Goal: Transaction & Acquisition: Download file/media

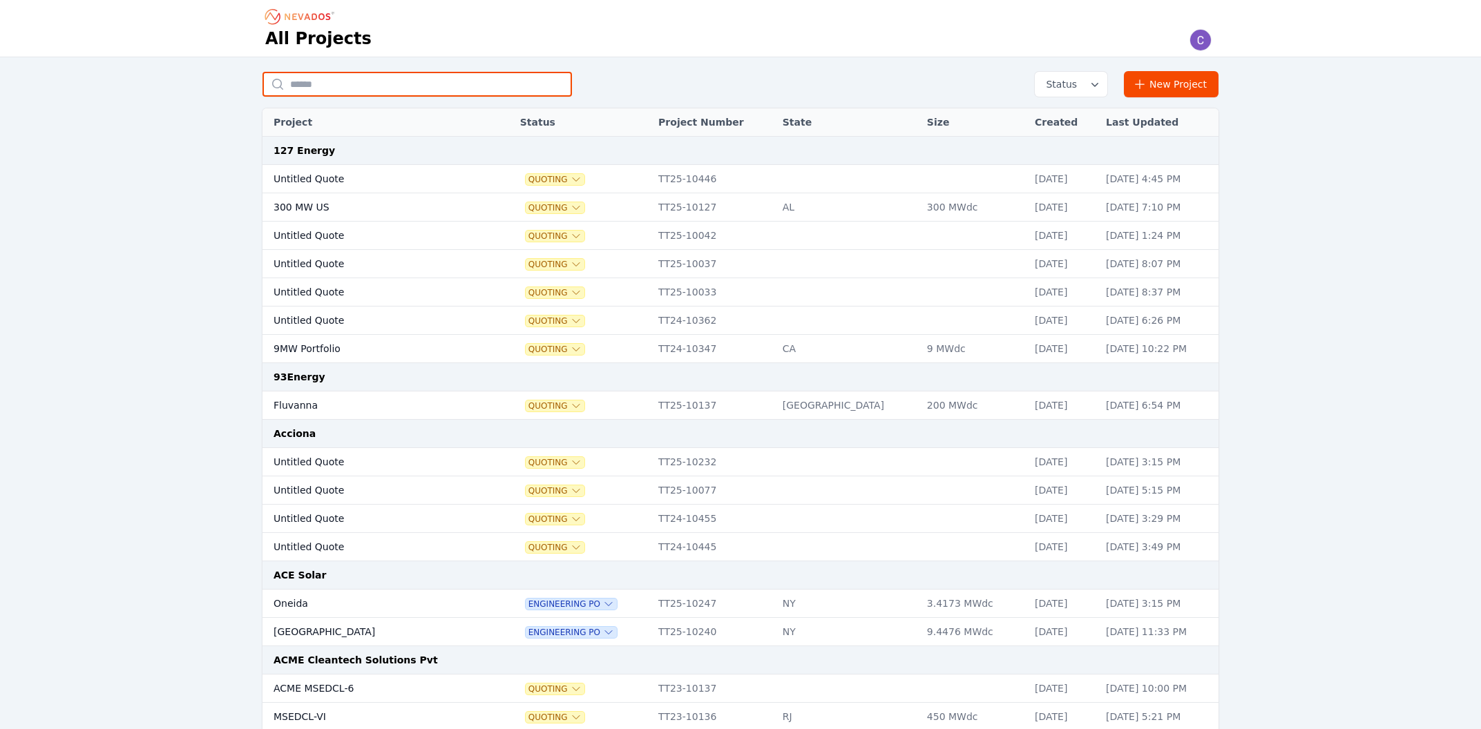
click at [372, 88] on input "text" at bounding box center [416, 84] width 309 height 25
type input "*****"
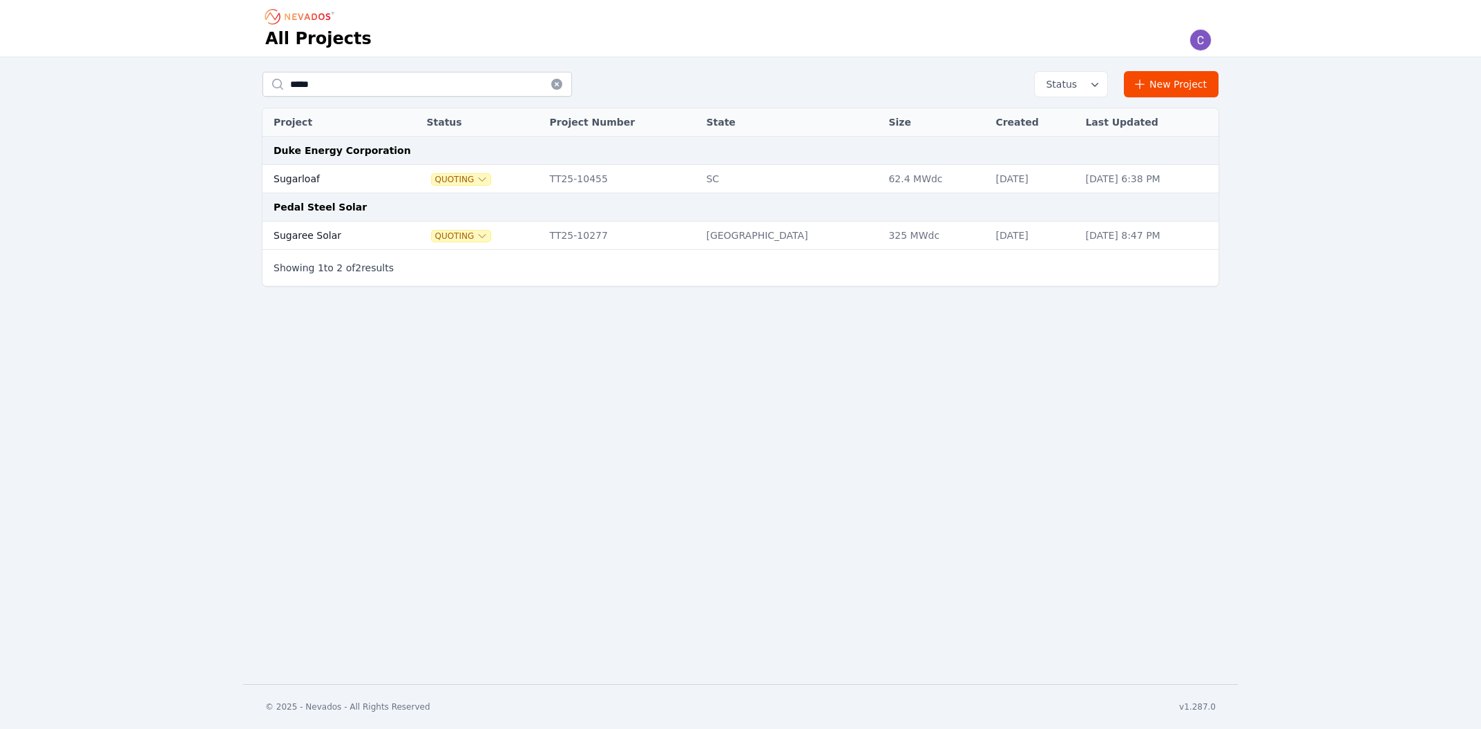
click at [287, 179] on td "Sugarloaf" at bounding box center [329, 179] width 135 height 28
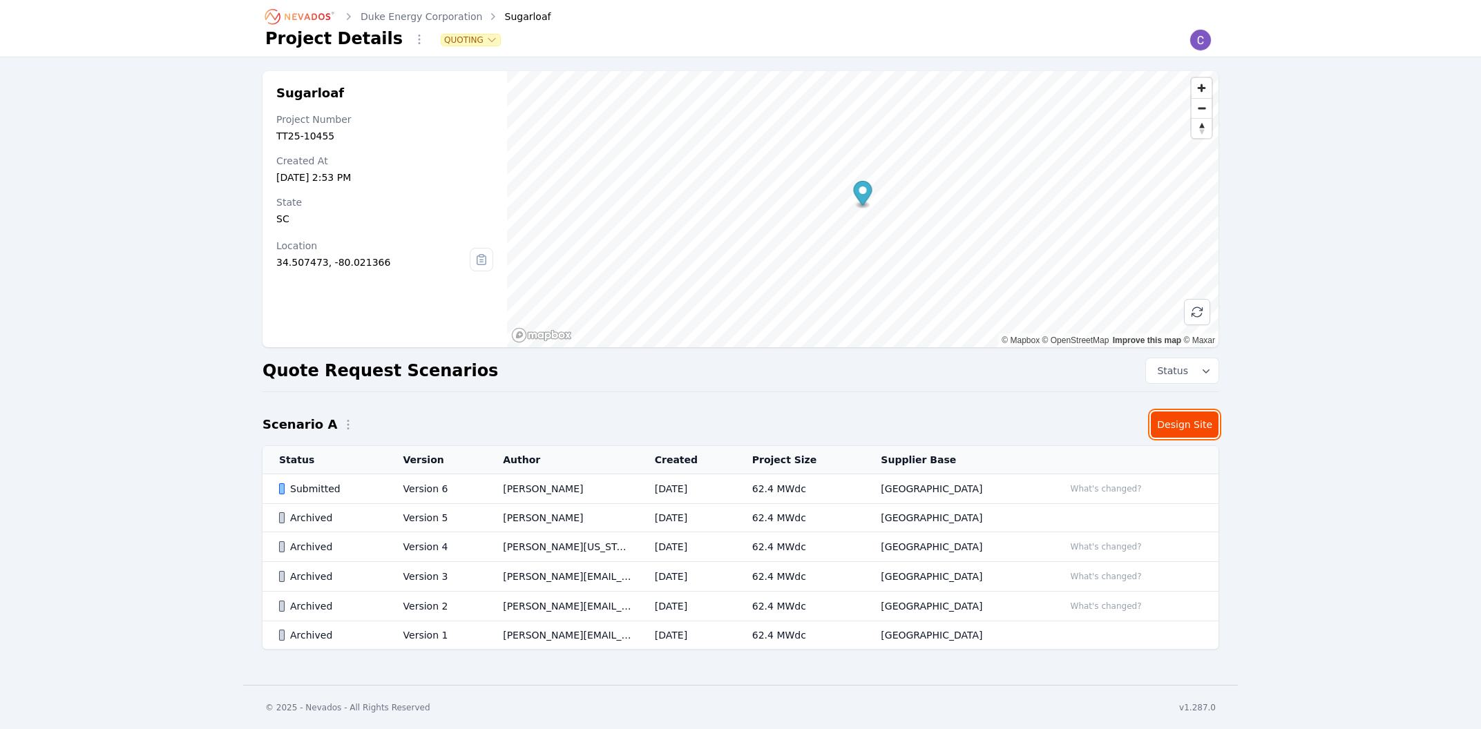
click at [1191, 429] on link "Design Site" at bounding box center [1185, 425] width 68 height 26
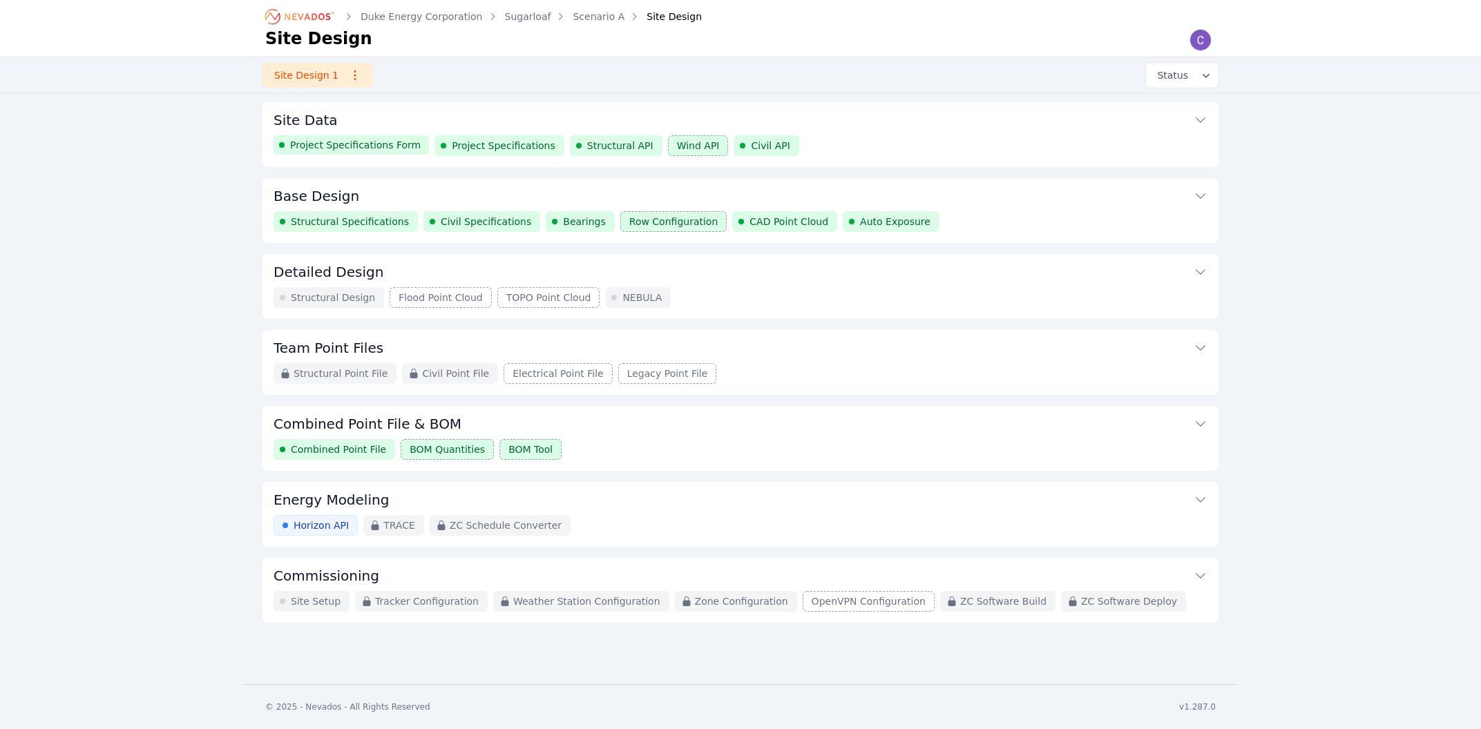
click at [679, 191] on button "Base Design" at bounding box center [740, 194] width 934 height 33
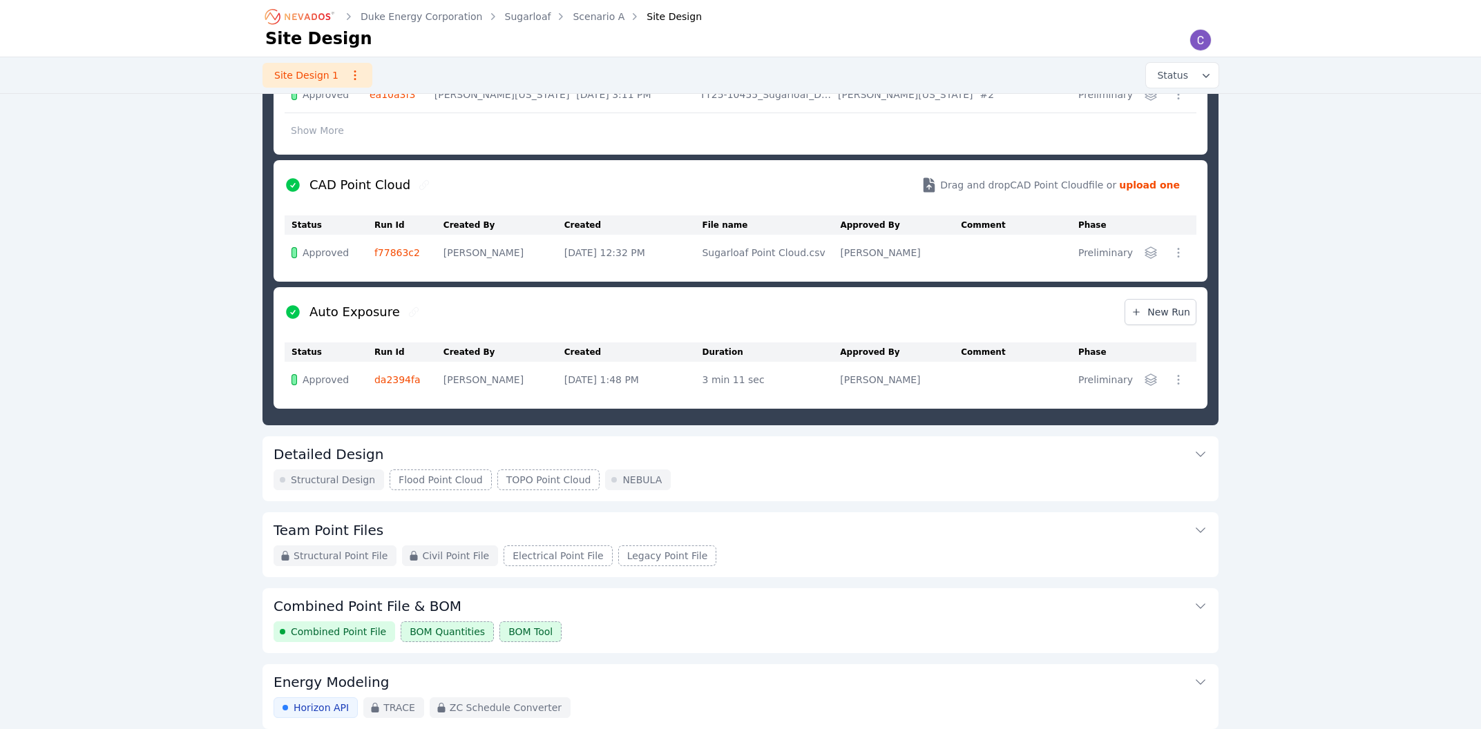
scroll to position [666, 0]
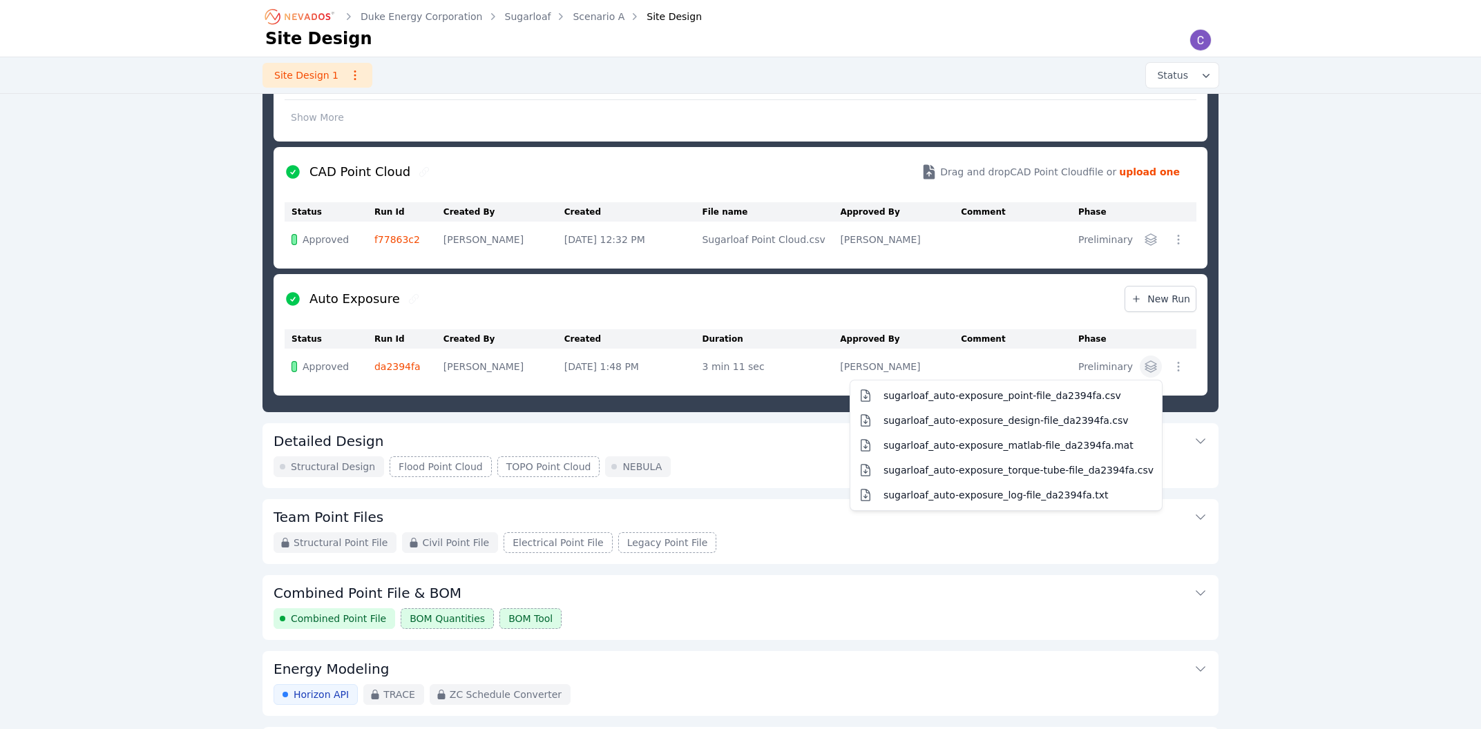
click at [1160, 369] on button "button" at bounding box center [1151, 367] width 22 height 22
click at [1117, 404] on button "sugarloaf_auto-exposure_point-file_da2394fa.csv" at bounding box center [1006, 395] width 306 height 25
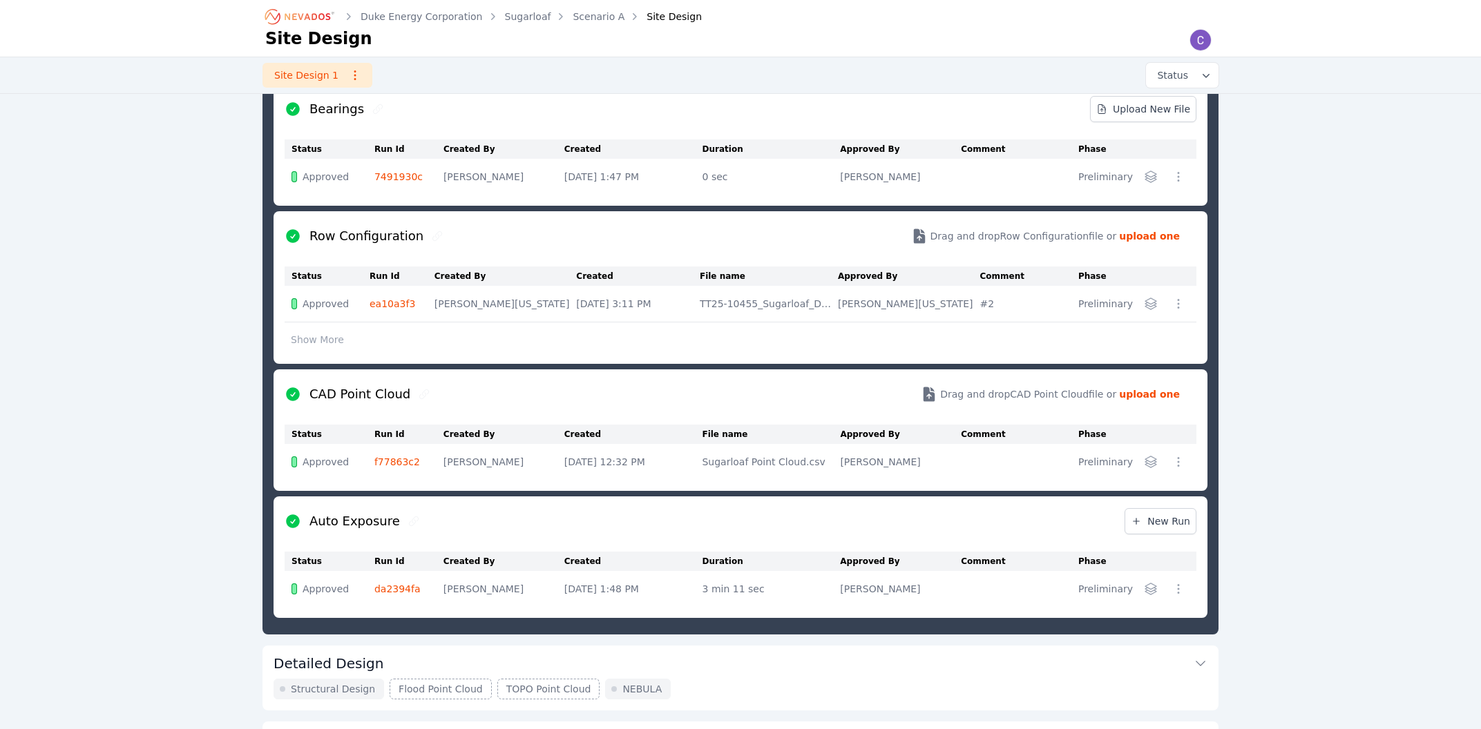
scroll to position [445, 0]
drag, startPoint x: 180, startPoint y: 401, endPoint x: 193, endPoint y: 390, distance: 18.1
click at [180, 401] on div "Duke Energy Corporation Sugarloaf Scenario A Site Design Site Design Site Desig…" at bounding box center [740, 290] width 1481 height 1470
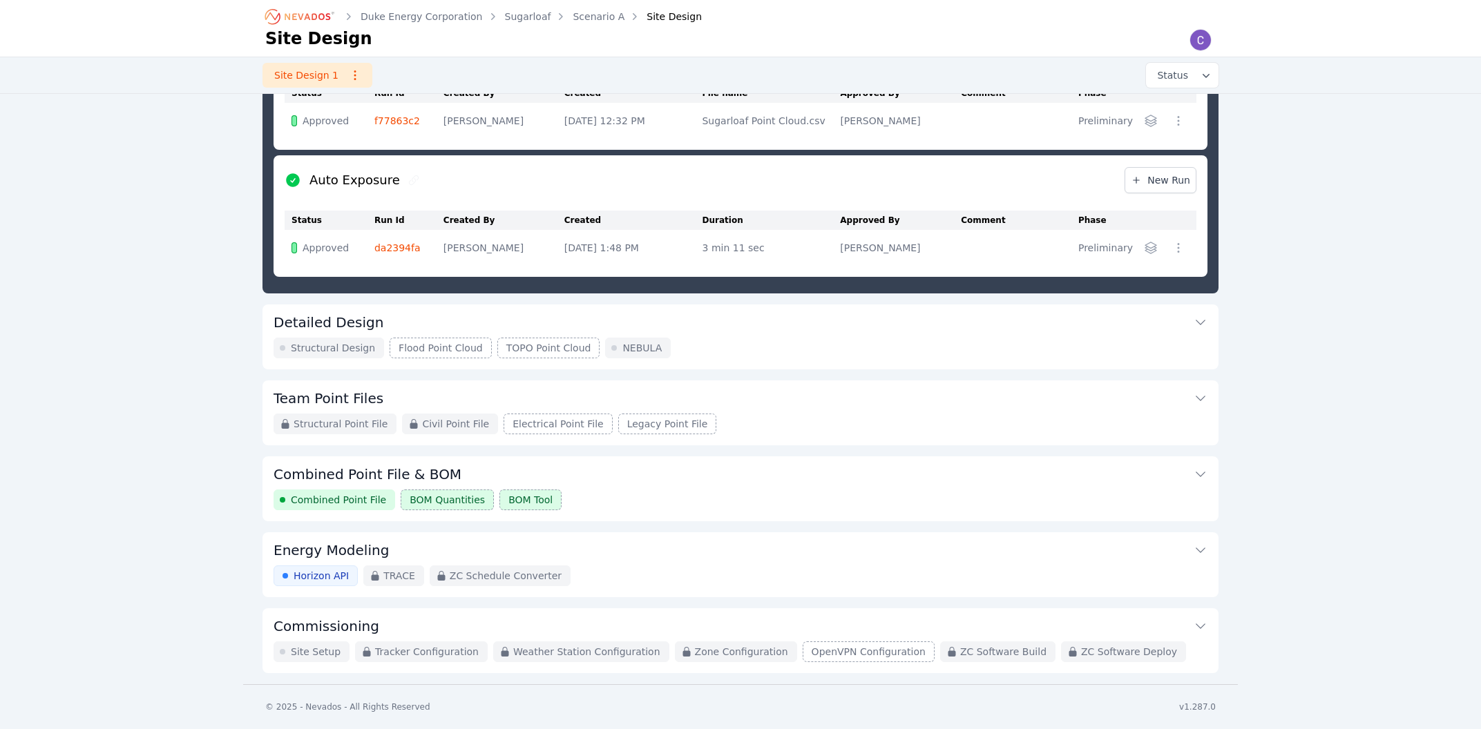
click at [544, 468] on button "Combined Point File & BOM" at bounding box center [740, 472] width 934 height 33
